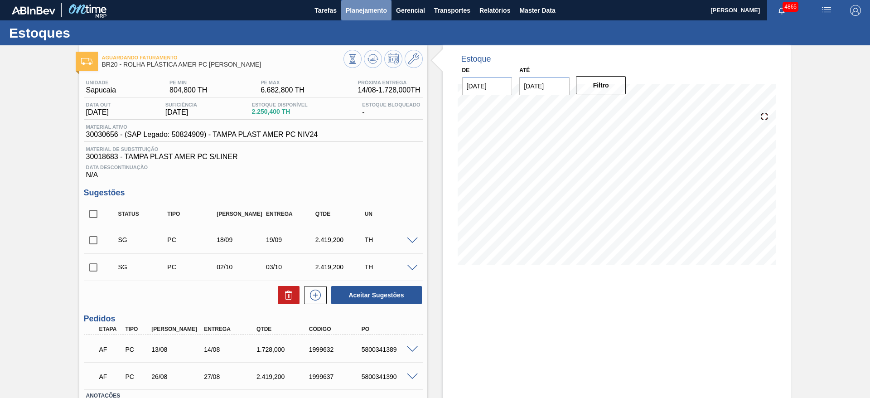
click at [380, 14] on span "Planejamento" at bounding box center [366, 10] width 41 height 11
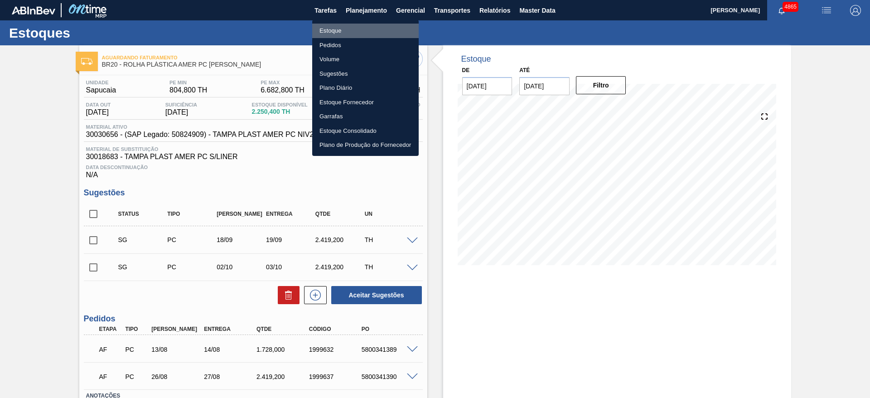
click at [356, 29] on li "Estoque" at bounding box center [365, 31] width 106 height 14
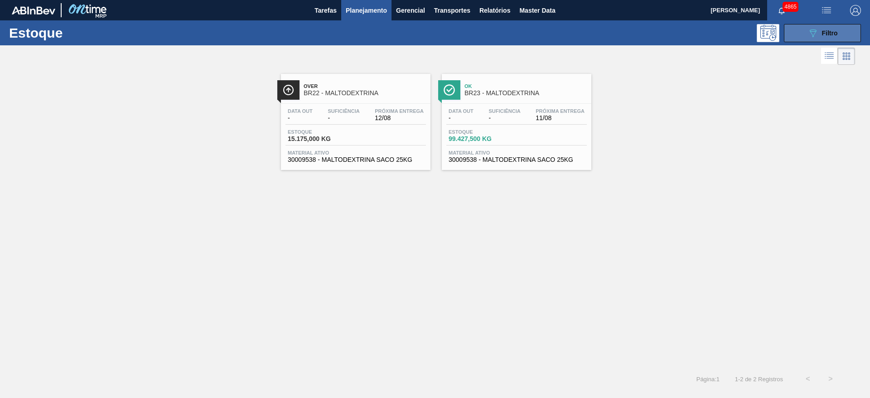
click at [795, 42] on div "Estoque 089F7B8B-B2A5-4AFE-B5C0-19BA573D28AC Filtro" at bounding box center [435, 32] width 870 height 25
click at [803, 35] on button "089F7B8B-B2A5-4AFE-B5C0-19BA573D28AC Filtro" at bounding box center [821, 33] width 77 height 18
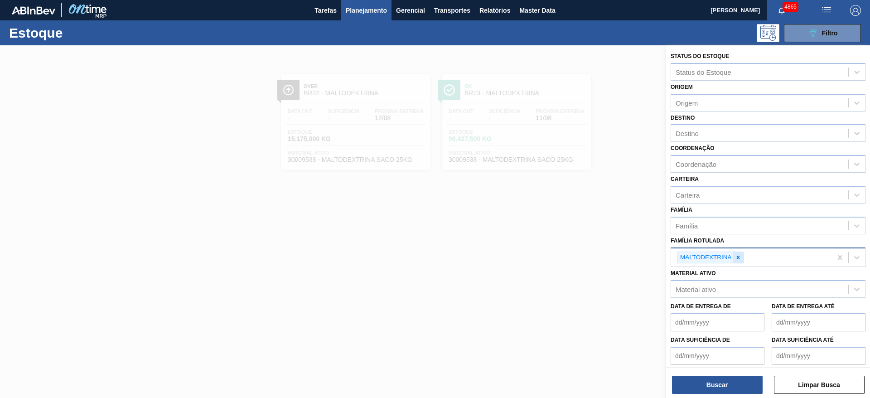
click at [737, 260] on icon at bounding box center [738, 257] width 6 height 6
paste Rotulada "30030745"
type Rotulada "30030745"
drag, startPoint x: 737, startPoint y: 260, endPoint x: 650, endPoint y: 261, distance: 86.5
click at [666, 261] on div "Status do Estoque Status do Estoque Origem Origem Destino Destino Coordenação C…" at bounding box center [768, 244] width 204 height 398
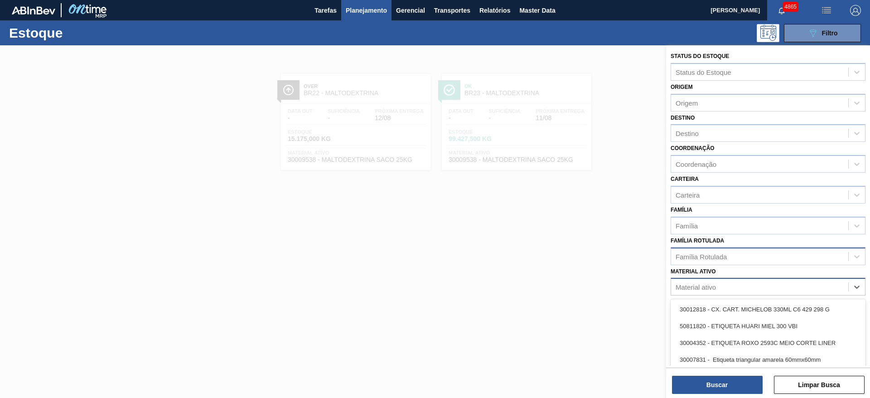
click at [685, 286] on div "Material ativo" at bounding box center [695, 287] width 40 height 8
paste ativo "30030745"
type ativo "30030745"
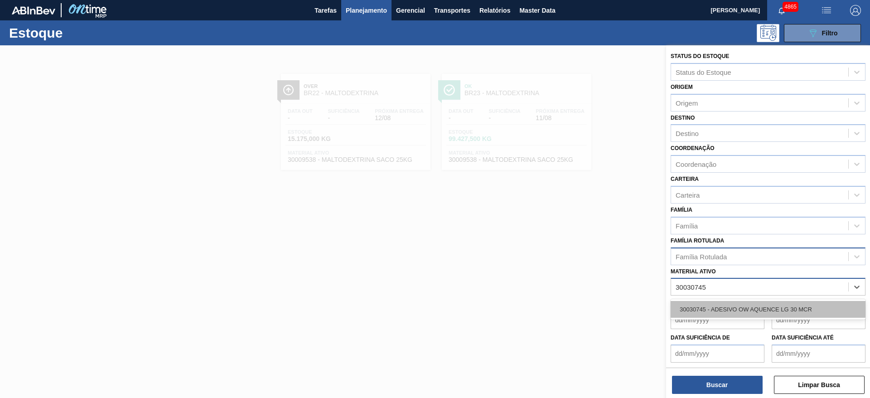
click at [692, 305] on div "30030745 - ADESIVO OW AQUENCE LG 30 MCR" at bounding box center [767, 309] width 195 height 17
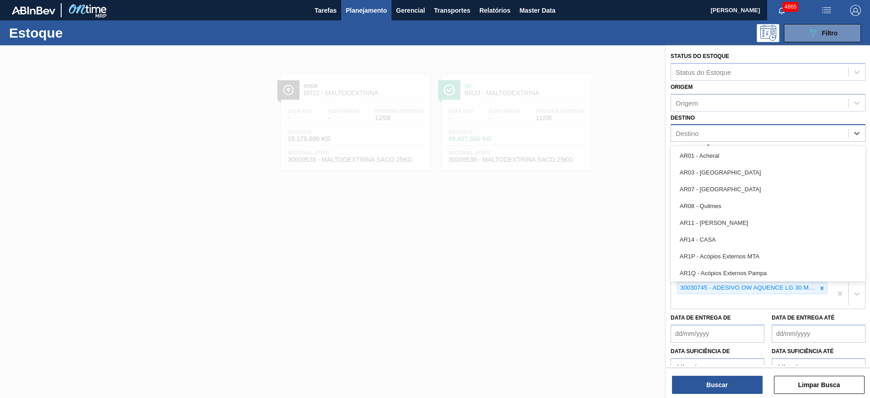
click at [739, 130] on div "Destino" at bounding box center [759, 133] width 177 height 13
type input "ube"
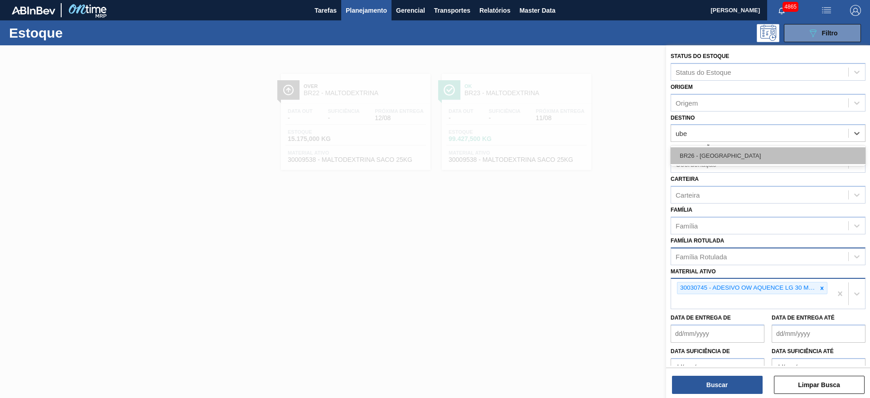
click at [744, 155] on div "BR26 - [GEOGRAPHIC_DATA]" at bounding box center [767, 155] width 195 height 17
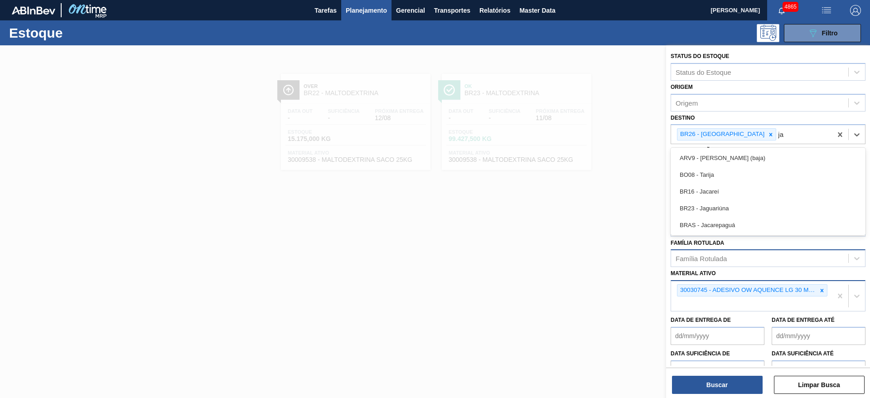
type input "jag"
click at [744, 155] on div "BR23 - Jaguariúna" at bounding box center [767, 157] width 195 height 17
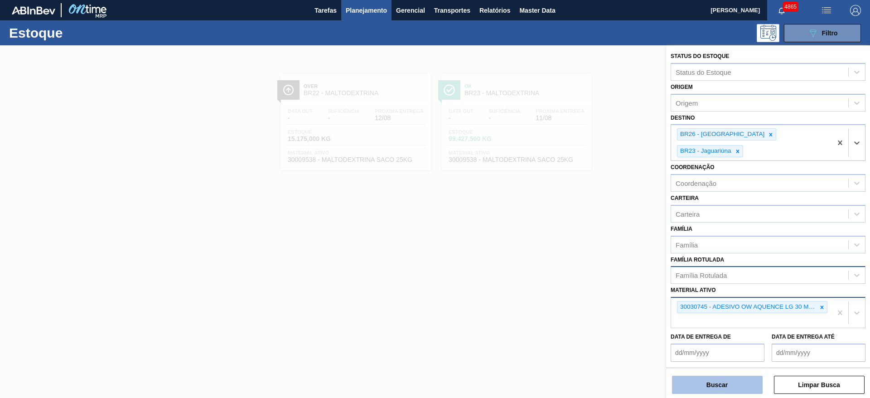
click at [737, 382] on button "Buscar" at bounding box center [717, 384] width 91 height 18
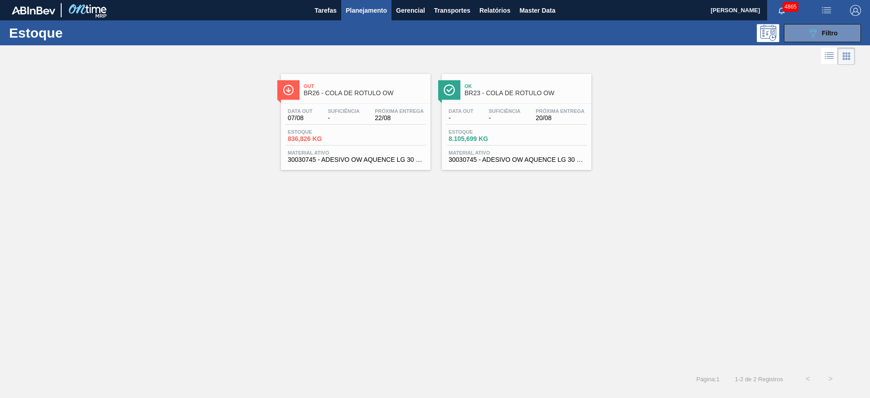
click at [406, 123] on div "Data out 07/08 Suficiência - Próxima Entrega 22/08" at bounding box center [355, 116] width 140 height 16
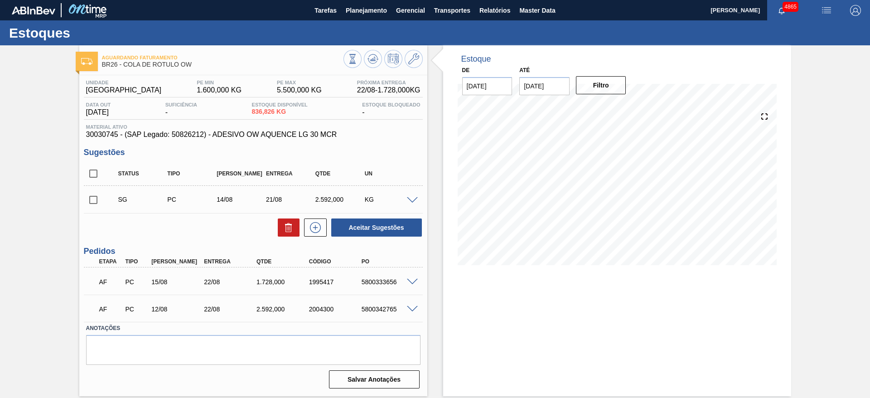
click at [415, 200] on span at bounding box center [412, 200] width 11 height 7
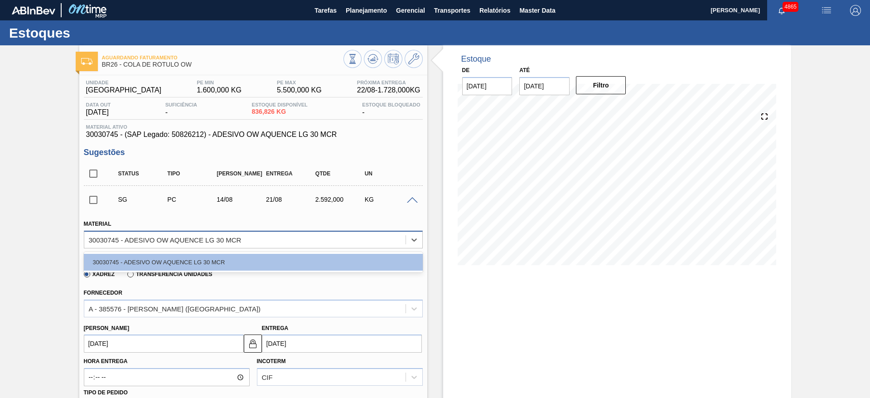
click at [256, 243] on div "30030745 - ADESIVO OW AQUENCE LG 30 MCR" at bounding box center [244, 239] width 321 height 13
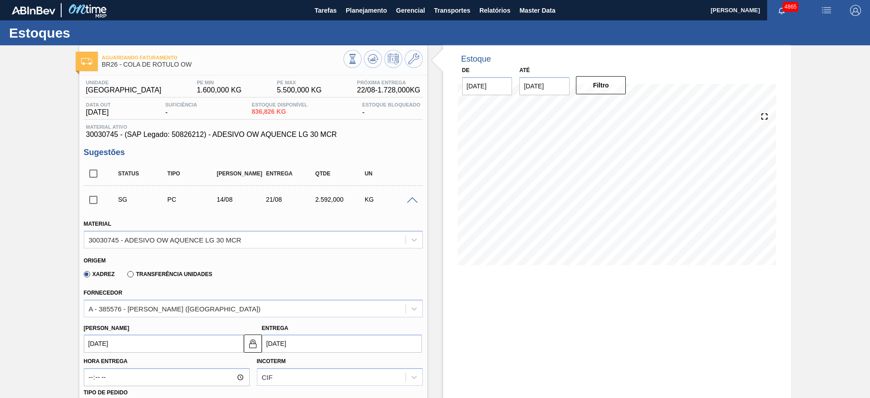
click at [175, 273] on label "Transferência Unidades" at bounding box center [169, 274] width 85 height 6
click at [126, 276] on input "Transferência Unidades" at bounding box center [126, 276] width 0 height 0
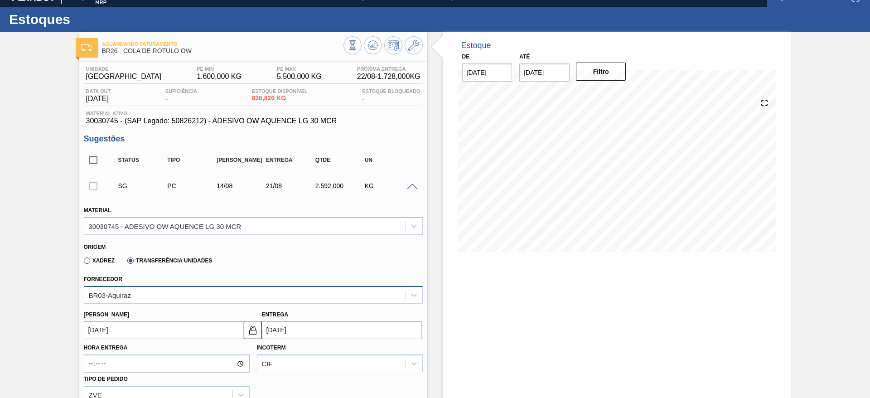
click at [375, 303] on div "Material 30030745 - ADESIVO OW AQUENCE LG 30 MCR Origem Xadrez Transferência Un…" at bounding box center [253, 389] width 339 height 385
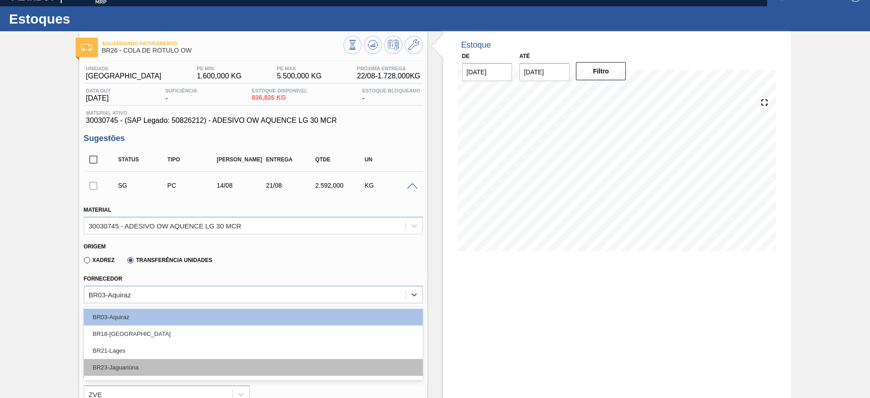
click at [220, 366] on div "BR23-Jaguariúna" at bounding box center [253, 367] width 339 height 17
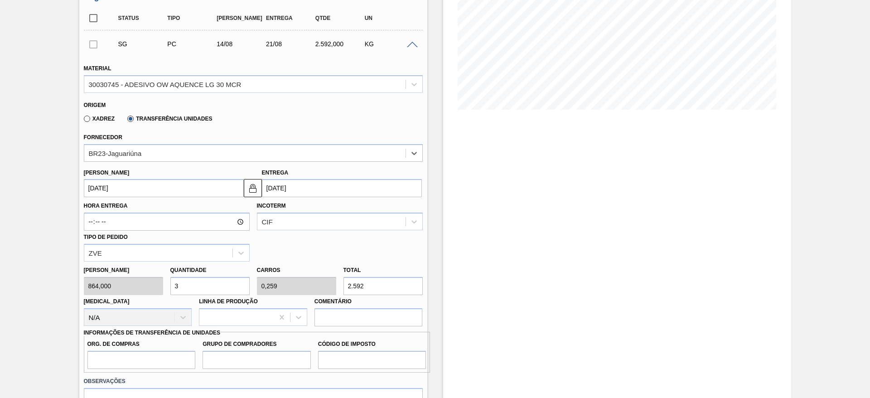
scroll to position [161, 0]
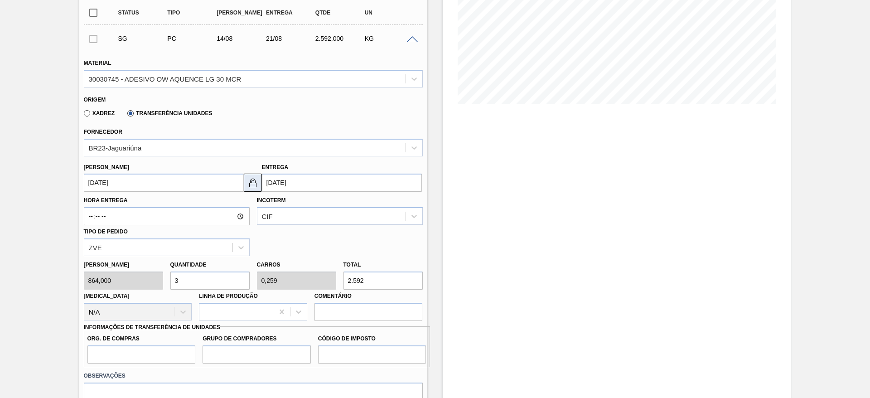
click at [249, 178] on img at bounding box center [252, 182] width 11 height 11
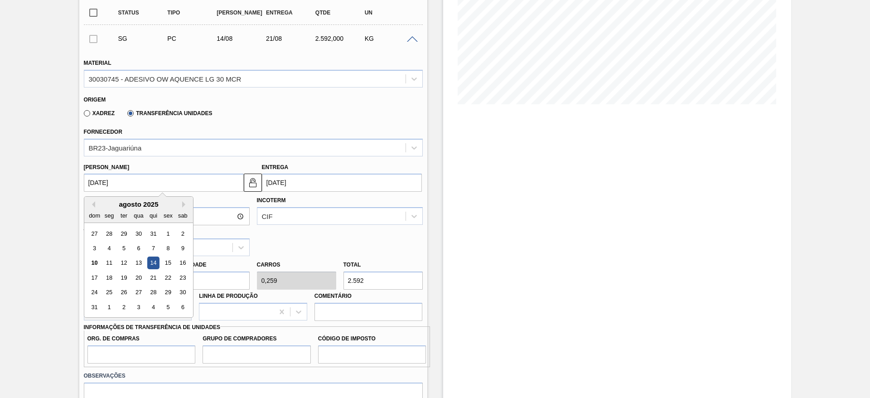
click at [196, 173] on input "[DATE]" at bounding box center [164, 182] width 160 height 18
click at [107, 259] on div "11" at bounding box center [109, 263] width 12 height 12
type input "[DATE]"
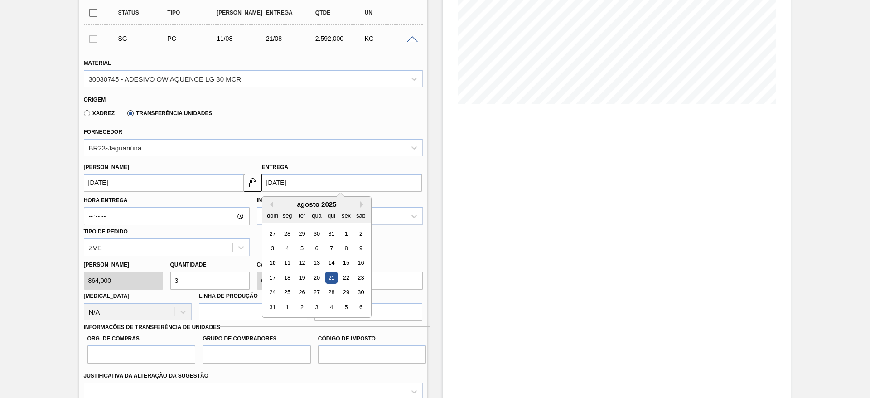
click at [288, 181] on input "[DATE]" at bounding box center [342, 182] width 160 height 18
click at [284, 258] on div "11" at bounding box center [287, 263] width 12 height 12
type input "[DATE]"
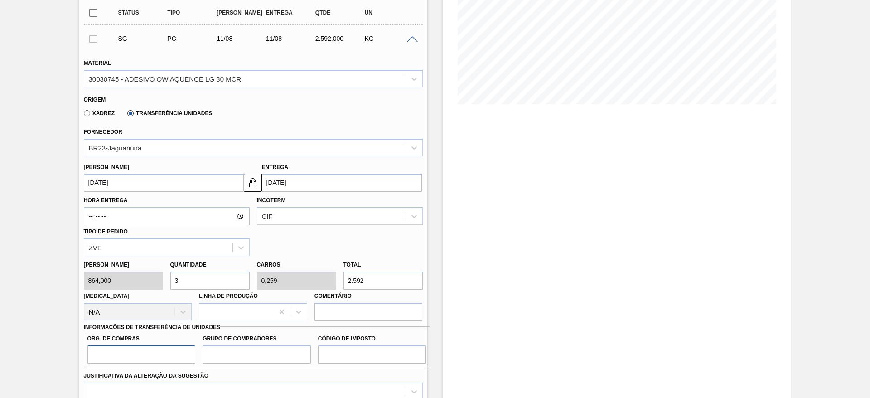
click at [138, 355] on input "Org. de Compras" at bounding box center [141, 354] width 108 height 18
type input "BR00"
click at [241, 353] on input "Grupo de Compradores" at bounding box center [256, 354] width 108 height 18
type input "A01"
click at [334, 347] on input "Código de Imposto" at bounding box center [372, 354] width 108 height 18
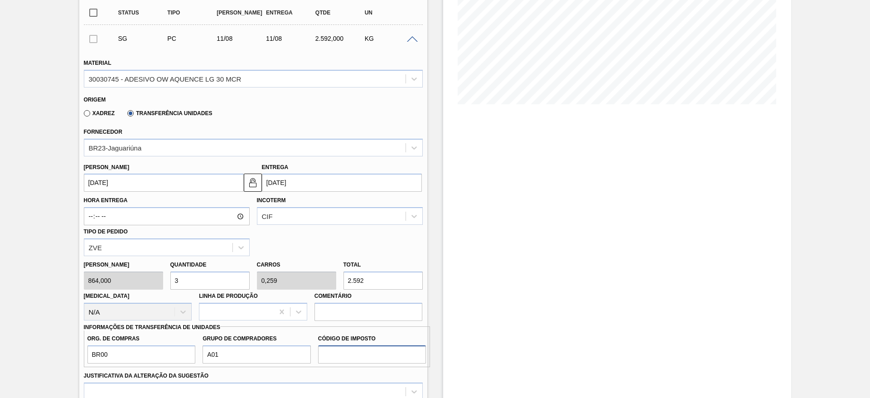
type input "I1"
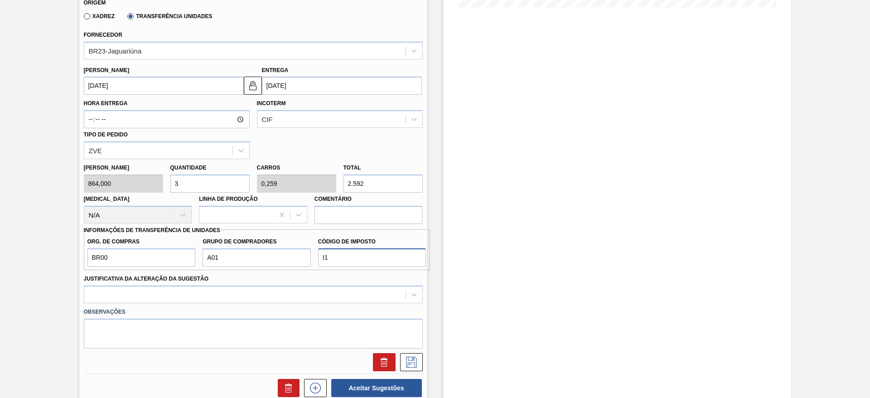
scroll to position [261, 0]
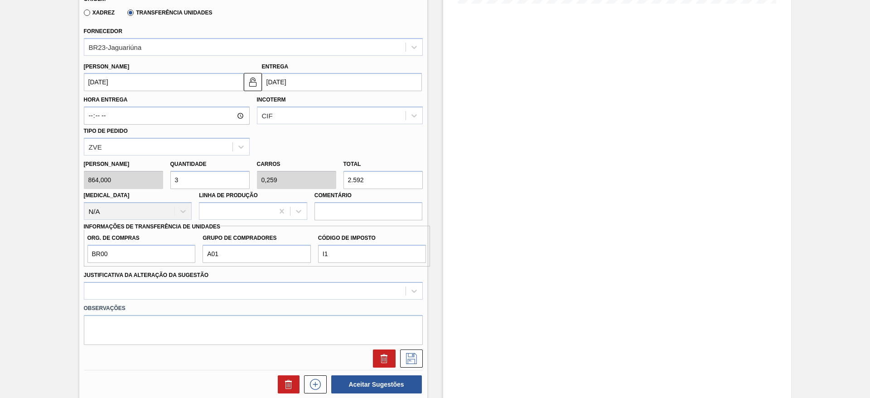
drag, startPoint x: 379, startPoint y: 182, endPoint x: 247, endPoint y: 199, distance: 133.4
click at [247, 199] on div "[PERSON_NAME] 864,000 Quantidade 3 Carros 0,259 Total 2.592 [MEDICAL_DATA] N/A …" at bounding box center [253, 187] width 346 height 65
type input "0,009"
type input "0,001"
type input "8"
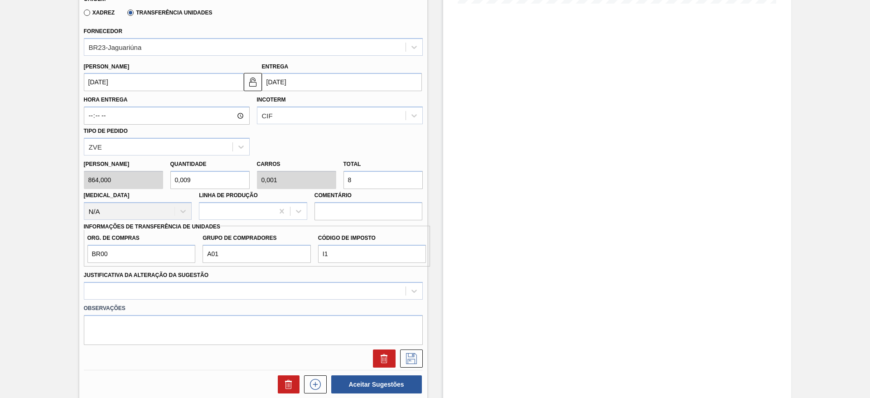
type input "0,096"
type input "0,008"
type input "83"
type input "0,009"
type input "0,001"
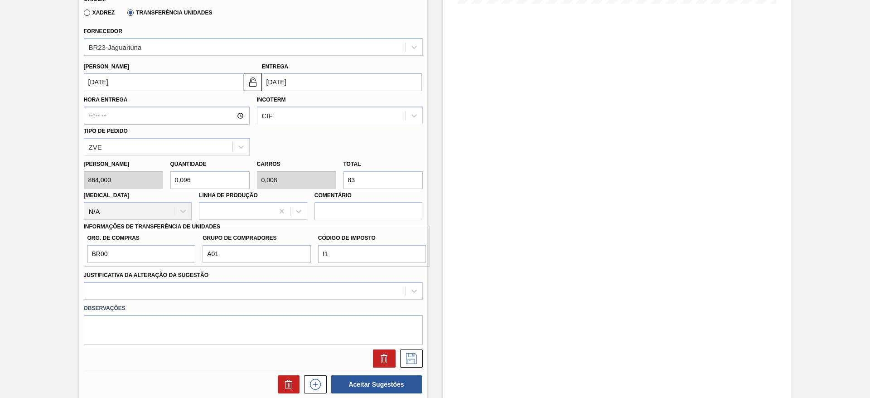
type input "8"
type input "0,098"
type input "0,009"
type input "85"
type input "0,984"
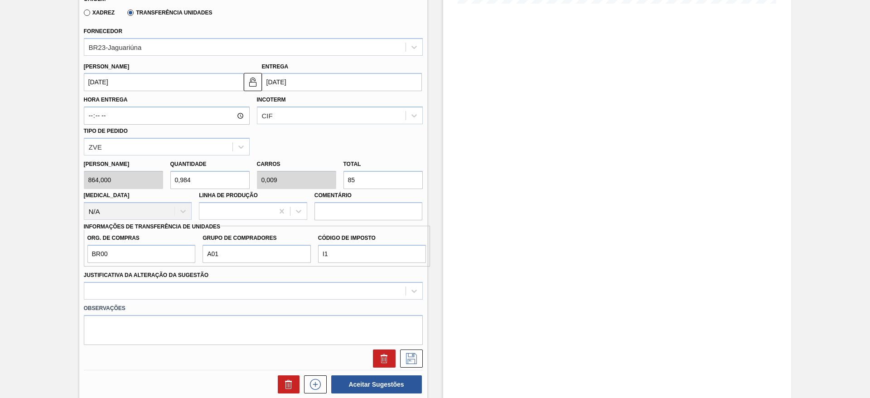
type input "0,085"
type input "850"
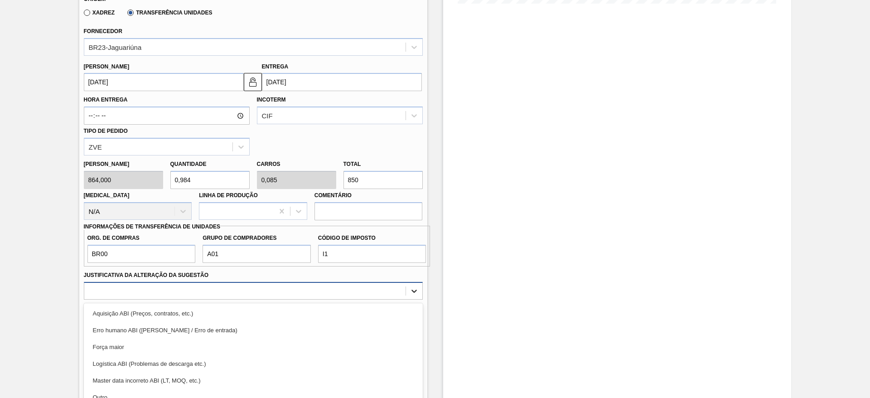
scroll to position [306, 0]
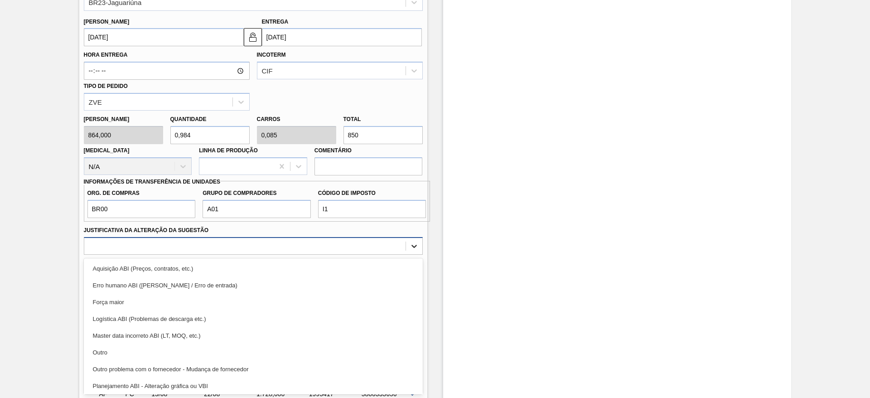
click at [405, 255] on div "option Força maior focused, 3 of 18. 18 results available. Use Up and Down to c…" at bounding box center [253, 246] width 339 height 18
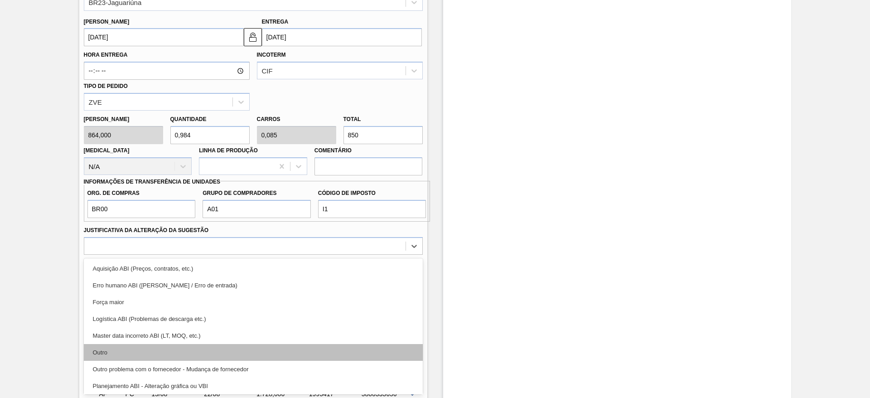
click at [382, 350] on div "Outro" at bounding box center [253, 352] width 339 height 17
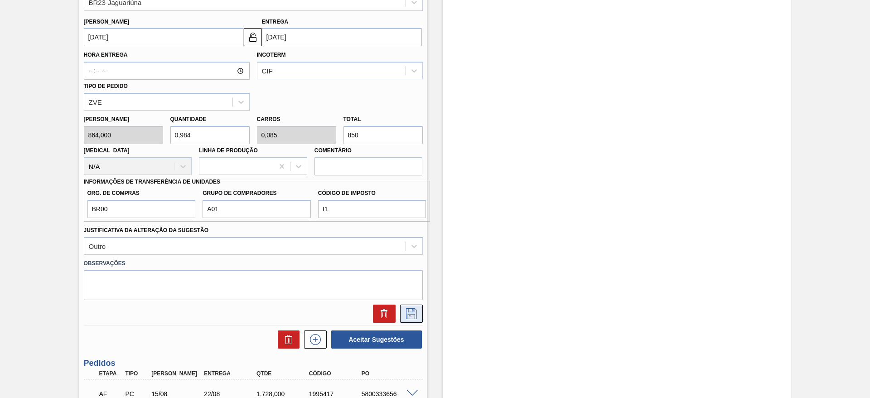
click at [407, 308] on icon at bounding box center [411, 313] width 14 height 11
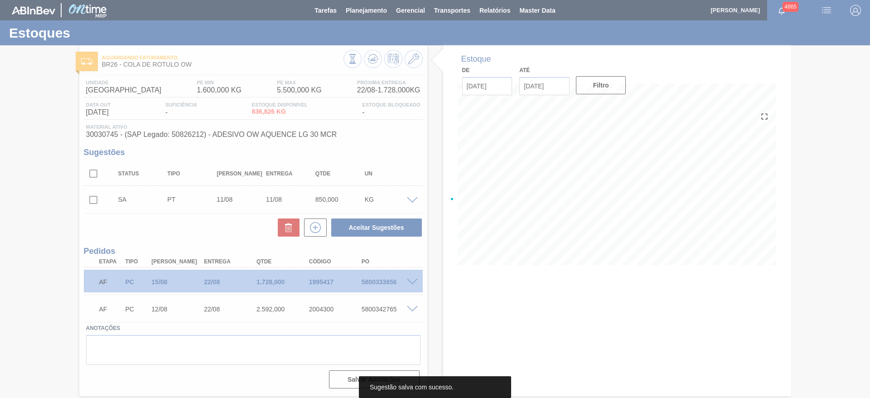
scroll to position [0, 0]
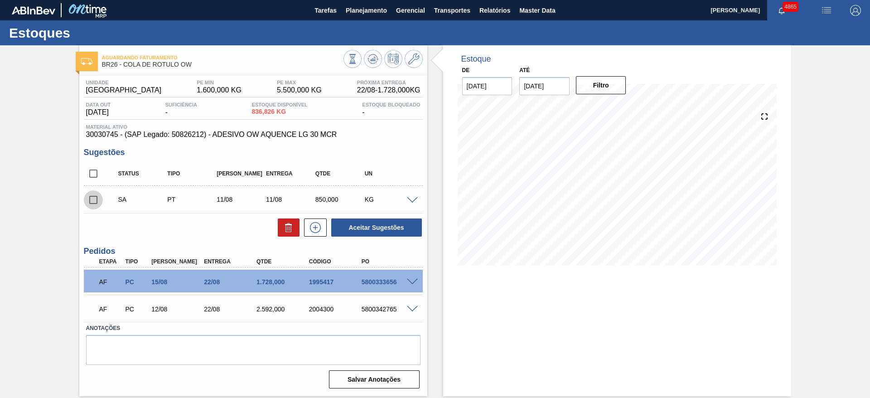
click at [92, 198] on input "checkbox" at bounding box center [93, 199] width 19 height 19
click at [378, 223] on button "Aceitar Sugestões" at bounding box center [376, 227] width 91 height 18
checkbox input "false"
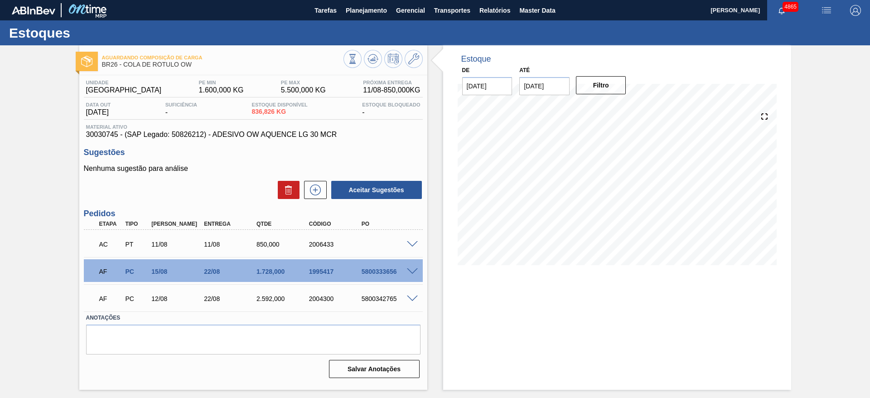
click at [415, 242] on span at bounding box center [412, 244] width 11 height 7
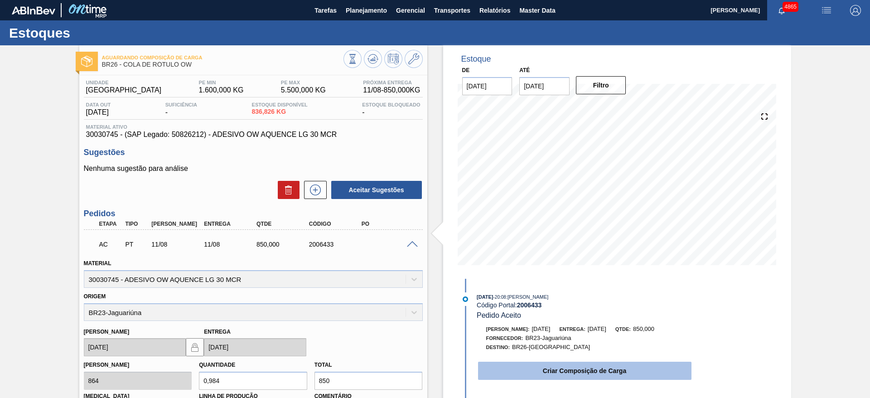
click at [505, 375] on button "Criar Composição de Carga" at bounding box center [584, 370] width 213 height 18
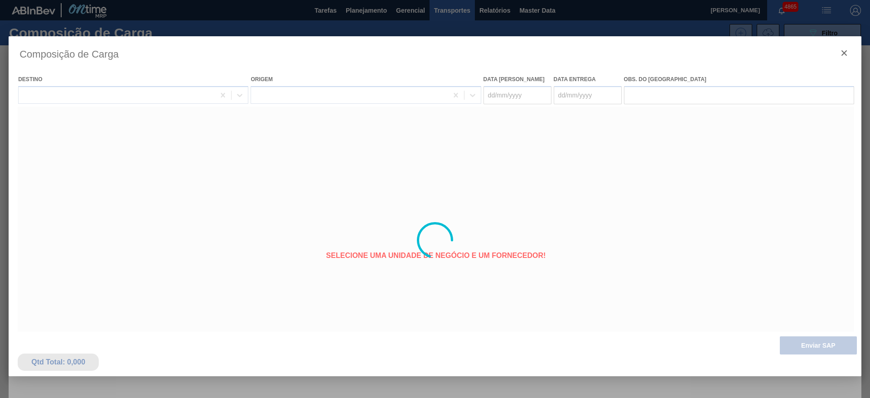
type coleta "[DATE]"
type entrega "[DATE]"
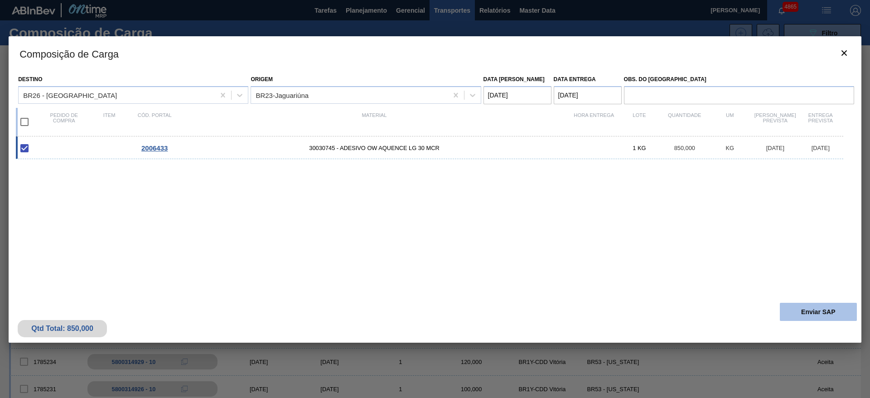
click at [838, 310] on button "Enviar SAP" at bounding box center [817, 312] width 77 height 18
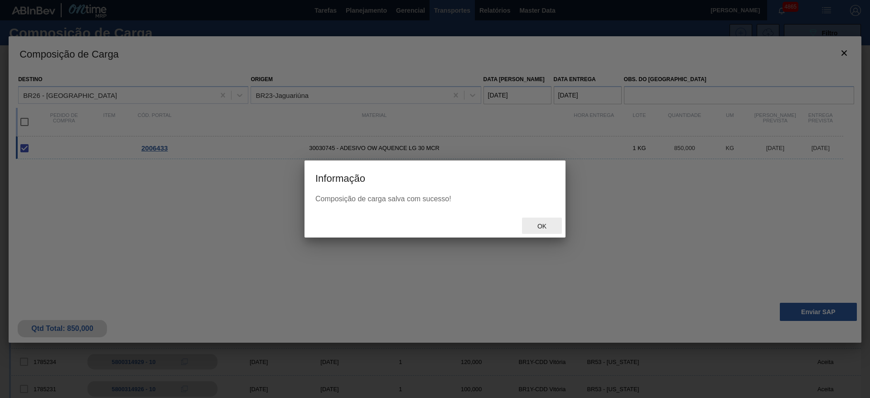
click at [551, 218] on div "Ok" at bounding box center [542, 225] width 40 height 17
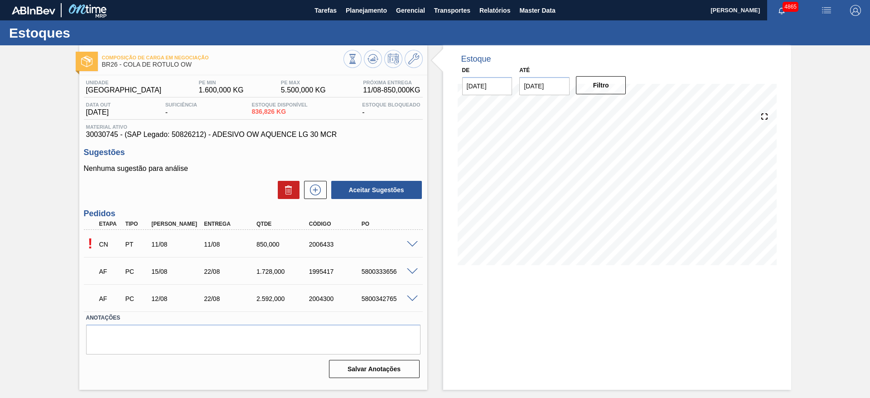
click at [414, 241] on span at bounding box center [412, 244] width 11 height 7
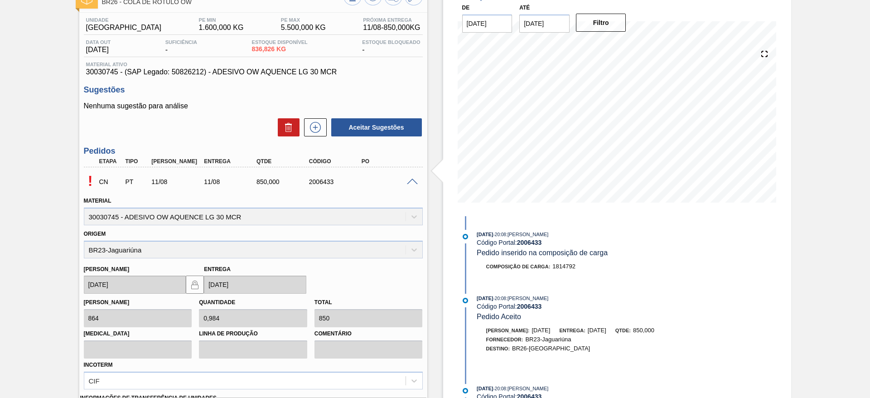
scroll to position [7, 0]
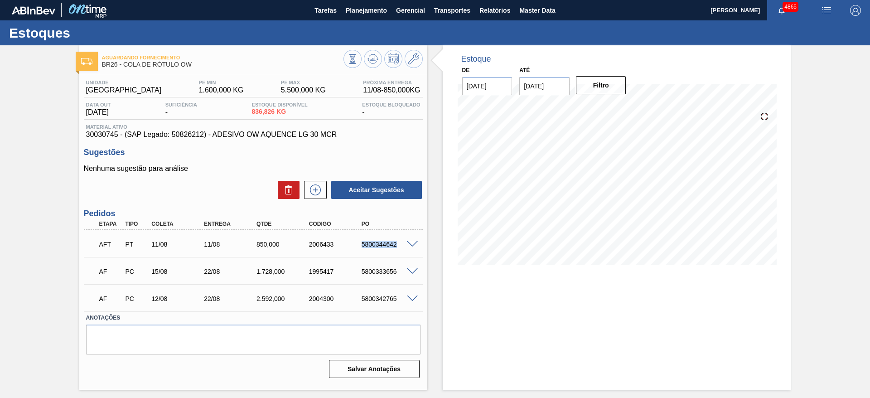
drag, startPoint x: 353, startPoint y: 248, endPoint x: 398, endPoint y: 245, distance: 44.9
click at [398, 245] on div "AFT PT 11/08 11/08 850,000 2006433 5800344642" at bounding box center [250, 243] width 315 height 18
copy div "5800344642"
